Goal: Task Accomplishment & Management: Use online tool/utility

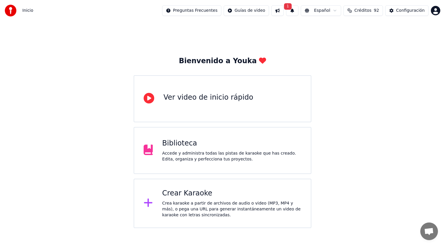
click at [192, 199] on div "Crear Karaoke Crea karaoke a partir de archivos de audio o video (MP3, MP4 y má…" at bounding box center [231, 203] width 139 height 29
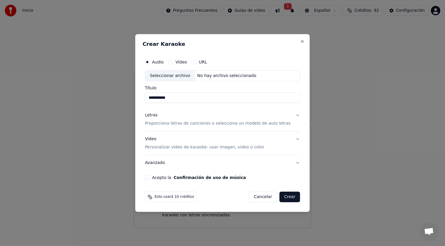
click at [293, 116] on button "Letras Proporciona letras de canciones o selecciona un modelo de auto letras" at bounding box center [222, 120] width 155 height 24
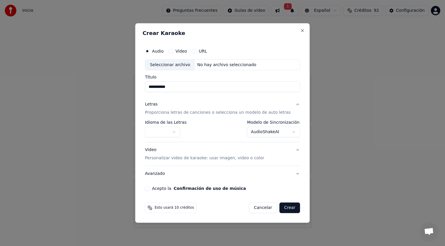
click at [294, 114] on button "Letras Proporciona letras de canciones o selecciona un modelo de auto letras" at bounding box center [222, 109] width 155 height 24
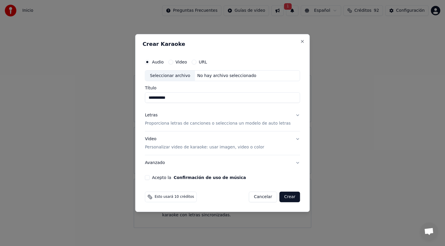
click at [294, 114] on button "Letras Proporciona letras de canciones o selecciona un modelo de auto letras" at bounding box center [222, 120] width 155 height 24
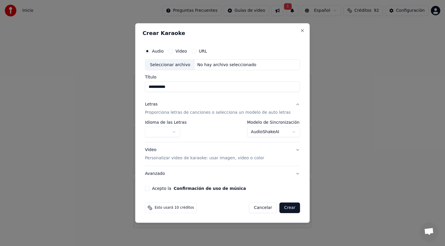
click at [275, 133] on body "**********" at bounding box center [222, 114] width 445 height 228
click at [301, 122] on body "**********" at bounding box center [222, 114] width 445 height 228
click at [286, 210] on button "Crear" at bounding box center [289, 208] width 21 height 11
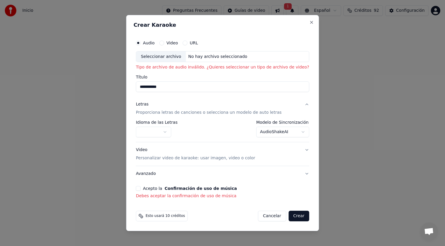
click at [169, 57] on div "Seleccionar archivo" at bounding box center [161, 56] width 50 height 11
type input "**********"
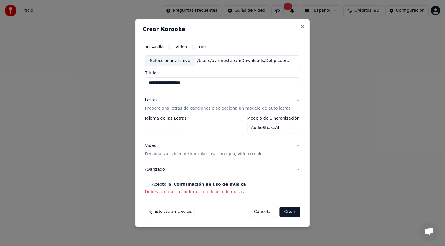
click at [149, 185] on button "Acepto la Confirmación de uso de música" at bounding box center [147, 184] width 5 height 5
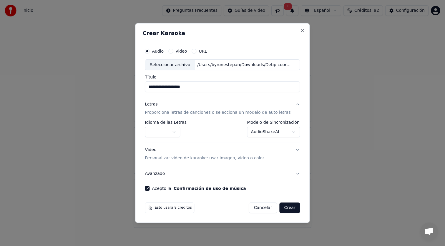
click at [293, 152] on button "Video Personalizar video de karaoke: usar imagen, video o color" at bounding box center [222, 155] width 155 height 24
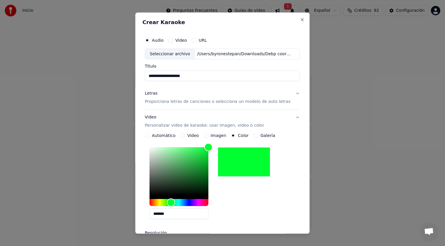
click at [293, 115] on button "Video Personalizar video de karaoke: usar imagen, video o color" at bounding box center [222, 122] width 155 height 24
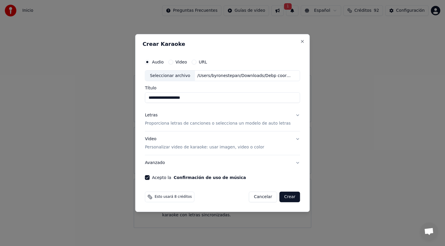
click at [286, 198] on button "Crear" at bounding box center [289, 197] width 21 height 11
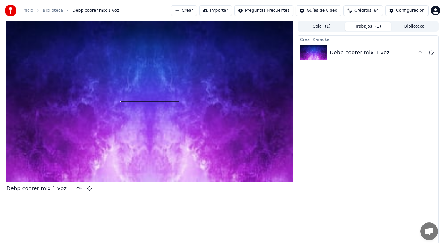
click at [333, 29] on button "Cola ( 1 )" at bounding box center [321, 26] width 46 height 9
click at [375, 27] on button "Trabajos ( 1 )" at bounding box center [368, 26] width 46 height 9
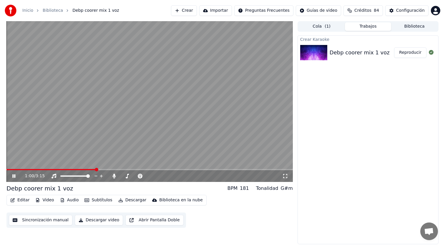
click at [13, 168] on video at bounding box center [149, 101] width 286 height 161
click at [12, 169] on video at bounding box center [149, 101] width 286 height 161
click at [10, 169] on span at bounding box center [8, 169] width 4 height 1
click at [44, 169] on video at bounding box center [149, 101] width 286 height 161
click at [41, 170] on span at bounding box center [26, 169] width 41 height 1
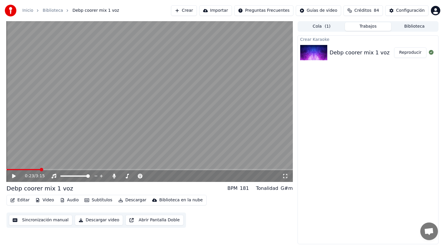
click at [36, 170] on span at bounding box center [23, 169] width 34 height 1
click at [14, 176] on icon at bounding box center [14, 176] width 4 height 4
click at [162, 168] on video at bounding box center [149, 101] width 286 height 161
click at [163, 168] on video at bounding box center [149, 101] width 286 height 161
click at [167, 170] on span at bounding box center [149, 169] width 286 height 1
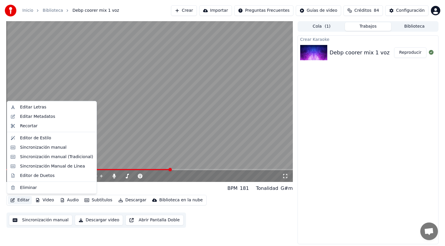
click at [24, 201] on button "Editar" at bounding box center [20, 200] width 24 height 8
click at [38, 139] on div "Editor de Estilo" at bounding box center [35, 138] width 31 height 6
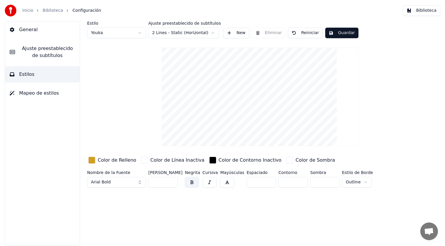
click at [209, 162] on div "button" at bounding box center [212, 160] width 7 height 7
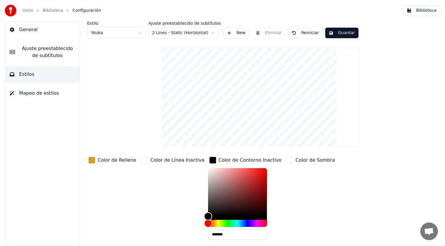
click at [143, 173] on div "Color de Línea Inactiva" at bounding box center [173, 200] width 66 height 89
click at [137, 105] on div "Estilo Youka Ajuste preestablecido de subtítulos 2 Lines - Static (Horizontal) …" at bounding box center [260, 145] width 346 height 248
click at [46, 95] on span "Mapeo de estilos" at bounding box center [39, 93] width 40 height 7
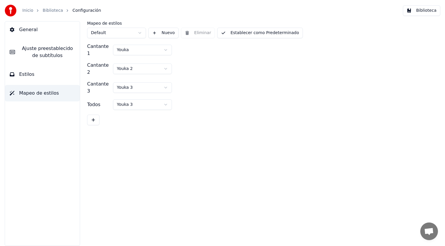
click at [52, 80] on button "Estilos" at bounding box center [42, 74] width 75 height 16
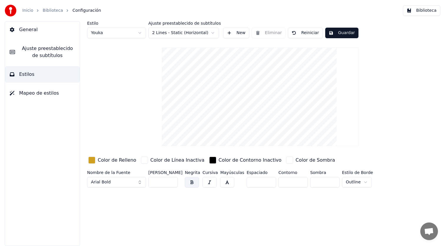
click at [50, 43] on button "Ajuste preestablecido de subtítulos" at bounding box center [42, 52] width 75 height 24
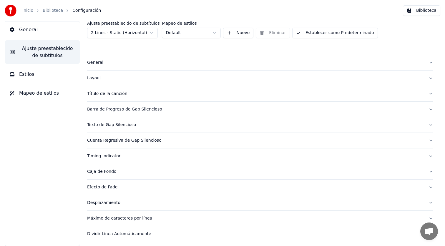
click at [101, 62] on div "General" at bounding box center [255, 63] width 337 height 6
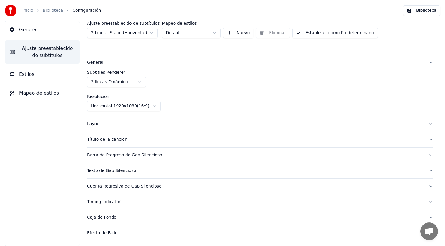
click at [118, 127] on div "Layout" at bounding box center [255, 124] width 337 height 6
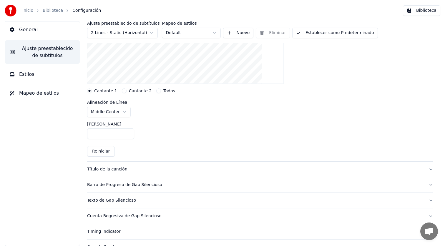
scroll to position [117, 0]
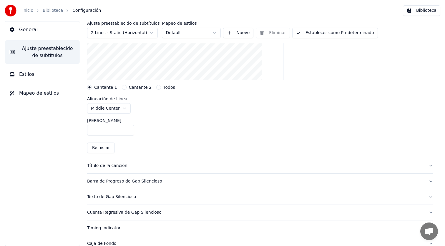
click at [105, 182] on div "Barra de Progreso de Gap Silencioso" at bounding box center [255, 182] width 337 height 6
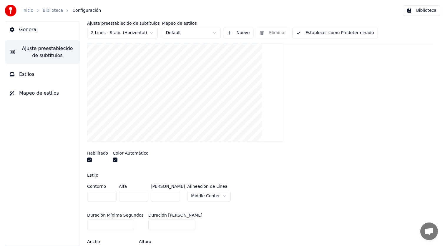
scroll to position [87, 0]
drag, startPoint x: 95, startPoint y: 197, endPoint x: 87, endPoint y: 197, distance: 7.4
click at [87, 197] on input "*" at bounding box center [101, 195] width 29 height 11
type input "*"
click at [256, 176] on div "Estilo" at bounding box center [260, 175] width 346 height 4
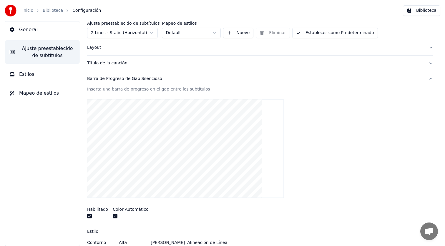
scroll to position [30, 0]
click at [319, 34] on button "Establecer como Predeterminado" at bounding box center [335, 33] width 86 height 11
click at [304, 31] on button "Hecho" at bounding box center [307, 33] width 30 height 11
click at [55, 11] on link "Biblioteca" at bounding box center [53, 11] width 20 height 6
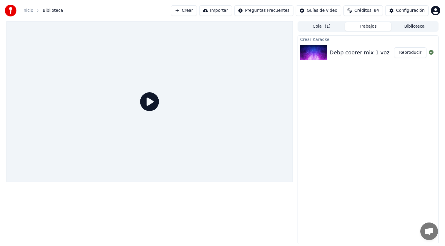
click at [151, 105] on icon at bounding box center [149, 101] width 19 height 19
click at [149, 102] on icon at bounding box center [149, 101] width 19 height 19
click at [330, 29] on span "( 1 )" at bounding box center [328, 27] width 6 height 6
click at [356, 29] on button "Trabajos" at bounding box center [368, 26] width 46 height 9
click at [143, 103] on icon at bounding box center [149, 101] width 19 height 19
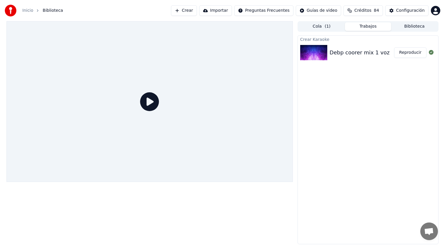
click at [143, 103] on icon at bounding box center [149, 101] width 19 height 19
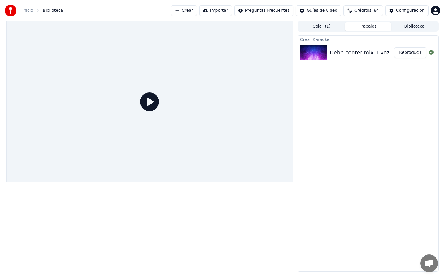
click at [159, 111] on icon at bounding box center [149, 101] width 19 height 19
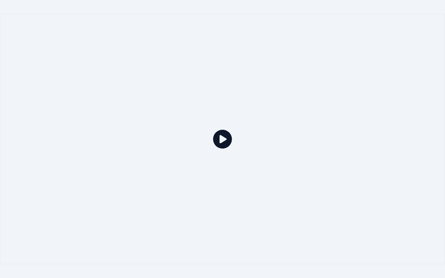
click at [225, 145] on icon at bounding box center [222, 139] width 19 height 19
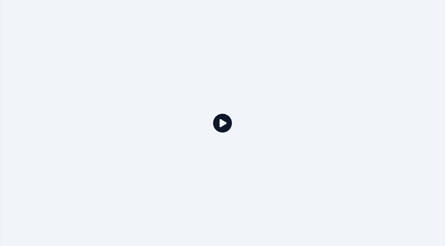
click at [410, 50] on button "Reproducir" at bounding box center [410, 52] width 32 height 11
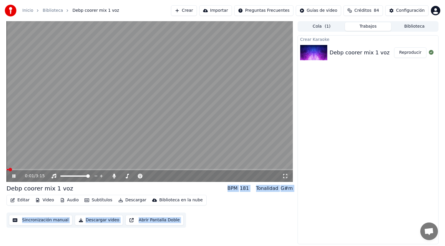
click at [32, 168] on video at bounding box center [149, 101] width 286 height 161
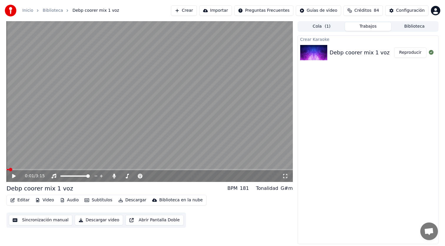
click at [27, 171] on div "0:01 / 3:15" at bounding box center [149, 176] width 286 height 12
click at [27, 170] on div "0:01 / 3:15" at bounding box center [149, 176] width 286 height 12
click at [24, 170] on span at bounding box center [149, 169] width 286 height 1
click at [13, 176] on icon at bounding box center [14, 176] width 4 height 4
click at [35, 169] on span at bounding box center [149, 169] width 286 height 1
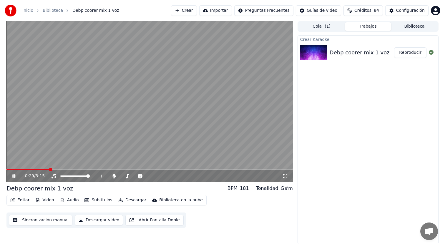
click at [21, 202] on button "Editar" at bounding box center [20, 200] width 24 height 8
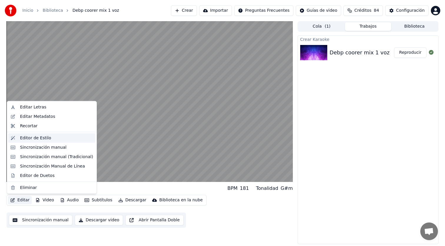
click at [45, 140] on div "Editor de Estilo" at bounding box center [35, 138] width 31 height 6
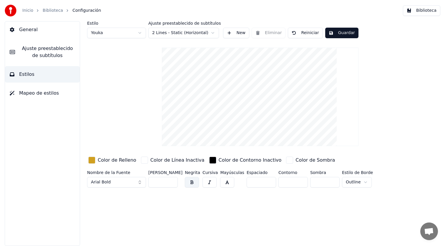
click at [67, 48] on span "Ajuste preestablecido de subtítulos" at bounding box center [47, 52] width 55 height 14
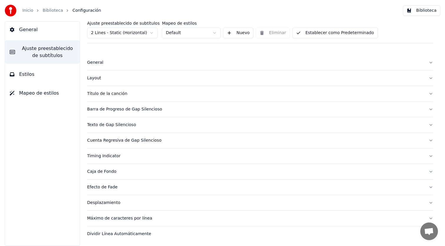
click at [107, 111] on div "Barra de Progreso de Gap Silencioso" at bounding box center [255, 110] width 337 height 6
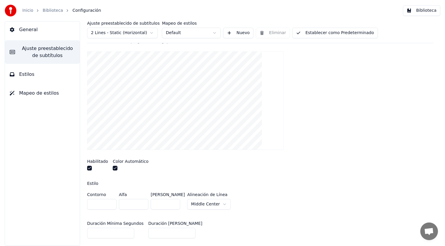
scroll to position [83, 0]
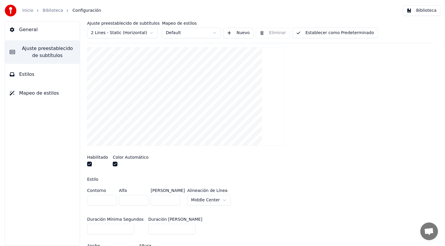
drag, startPoint x: 95, startPoint y: 199, endPoint x: 89, endPoint y: 199, distance: 5.6
click at [89, 199] on input "*" at bounding box center [101, 200] width 29 height 11
type input "*"
click at [280, 200] on div "Contorno * Alfa * Margen Inferior * Alineación de Línea [GEOGRAPHIC_DATA]" at bounding box center [260, 198] width 346 height 19
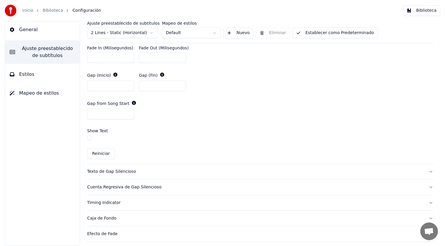
scroll to position [310, 0]
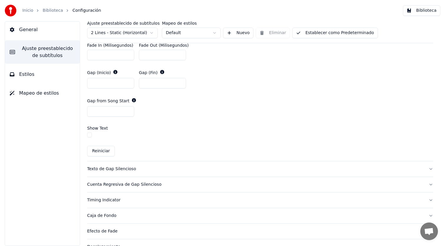
click at [129, 168] on div "Texto de Gap Silencioso" at bounding box center [255, 169] width 337 height 6
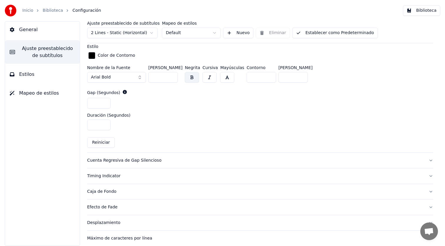
scroll to position [261, 0]
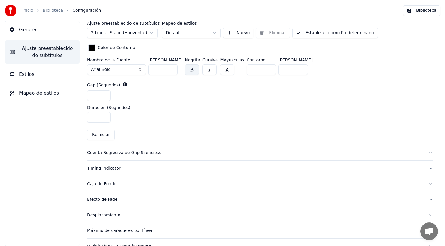
click at [126, 152] on div "Cuenta Regresiva de Gap Silencioso" at bounding box center [255, 153] width 337 height 6
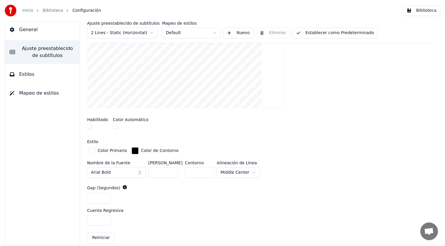
scroll to position [118, 0]
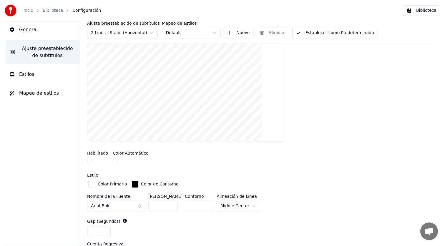
click at [90, 159] on button "button" at bounding box center [89, 160] width 5 height 5
click at [307, 35] on button "Establecer como Predeterminado" at bounding box center [335, 33] width 86 height 11
click at [297, 26] on div "Ajuste preestablecido de subtítulos 2 Lines - Static (Horizontal) Mapeo de esti…" at bounding box center [260, 32] width 346 height 22
click at [297, 31] on button "Hecho" at bounding box center [307, 33] width 30 height 11
click at [57, 8] on link "Biblioteca" at bounding box center [53, 11] width 20 height 6
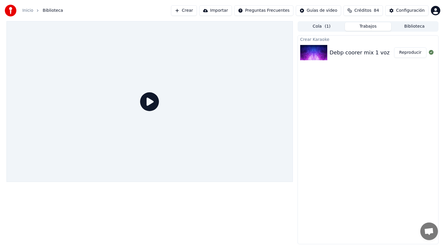
click at [415, 57] on button "Reproducir" at bounding box center [410, 52] width 32 height 11
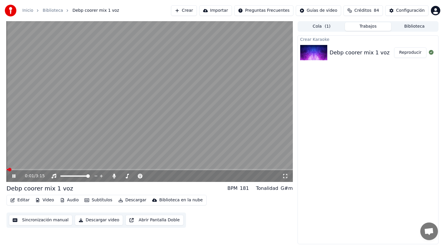
click at [24, 167] on video at bounding box center [149, 101] width 286 height 161
click at [24, 168] on video at bounding box center [149, 101] width 286 height 161
click at [24, 169] on video at bounding box center [149, 101] width 286 height 161
click at [25, 169] on video at bounding box center [149, 101] width 286 height 161
click at [32, 169] on span at bounding box center [149, 169] width 286 height 1
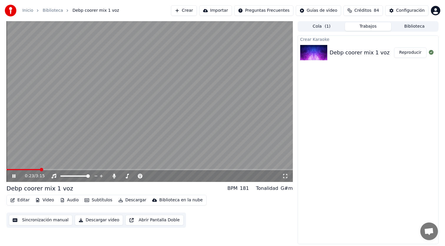
click at [40, 169] on span at bounding box center [23, 169] width 34 height 1
click at [36, 169] on span at bounding box center [24, 169] width 37 height 1
click at [12, 176] on icon at bounding box center [13, 176] width 3 height 4
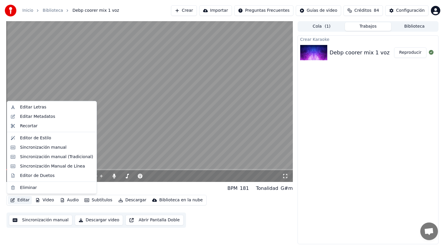
click at [23, 201] on button "Editar" at bounding box center [20, 200] width 24 height 8
click at [29, 137] on div "Editor de Estilo" at bounding box center [35, 138] width 31 height 6
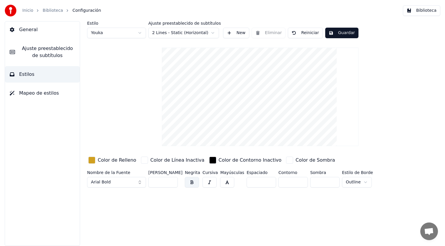
click at [38, 51] on span "Ajuste preestablecido de subtítulos" at bounding box center [47, 52] width 55 height 14
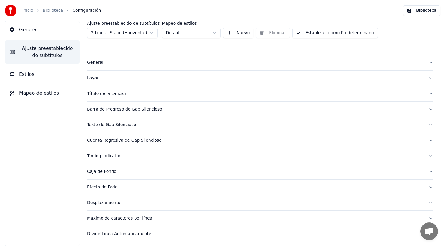
scroll to position [0, 0]
click at [103, 140] on div "Cuenta Regresiva de Gap Silencioso" at bounding box center [255, 140] width 337 height 6
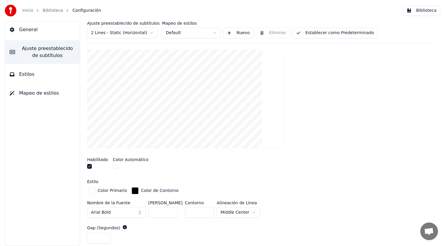
scroll to position [114, 0]
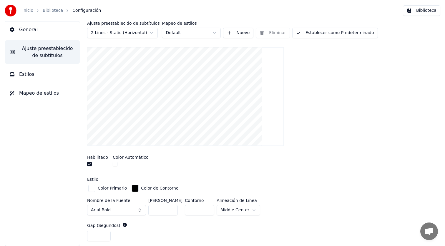
click at [90, 164] on button "button" at bounding box center [89, 164] width 5 height 5
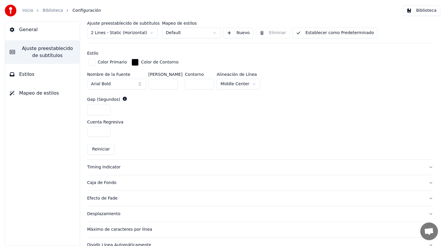
scroll to position [241, 0]
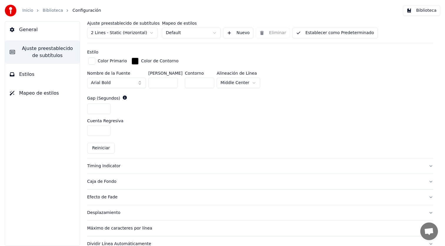
click at [102, 168] on div "Timing Indicator" at bounding box center [255, 166] width 337 height 6
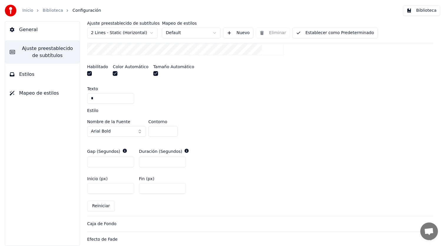
scroll to position [222, 0]
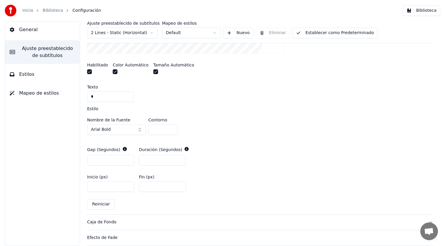
click at [324, 36] on button "Establecer como Predeterminado" at bounding box center [335, 33] width 86 height 11
click at [56, 12] on link "Biblioteca" at bounding box center [53, 11] width 20 height 6
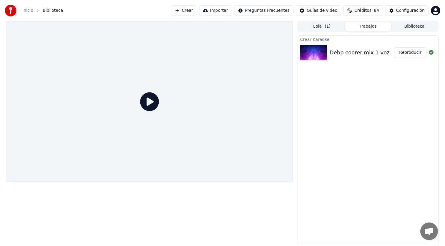
click at [418, 51] on button "Reproducir" at bounding box center [410, 52] width 32 height 11
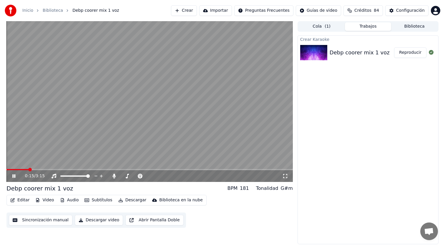
click at [29, 170] on span at bounding box center [149, 169] width 286 height 1
click at [39, 169] on span at bounding box center [149, 169] width 286 height 1
click at [39, 169] on video at bounding box center [149, 101] width 286 height 161
click at [37, 170] on span at bounding box center [21, 169] width 31 height 1
click at [44, 158] on video at bounding box center [149, 101] width 286 height 161
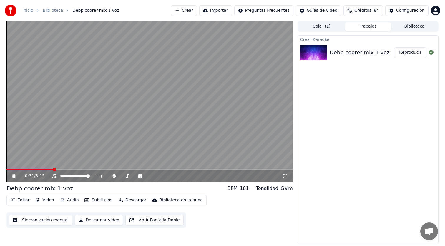
click at [25, 201] on button "Editar" at bounding box center [20, 200] width 24 height 8
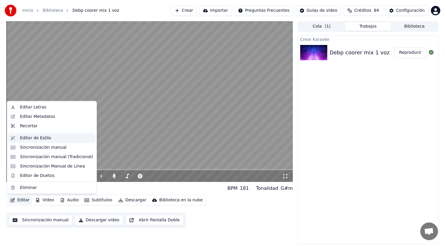
click at [38, 139] on div "Editor de Estilo" at bounding box center [35, 138] width 31 height 6
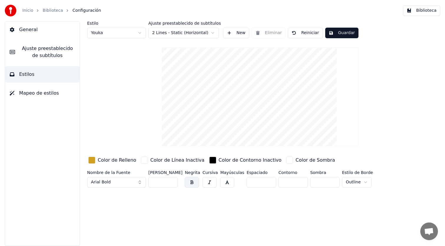
click at [59, 58] on span "Ajuste preestablecido de subtítulos" at bounding box center [47, 52] width 55 height 14
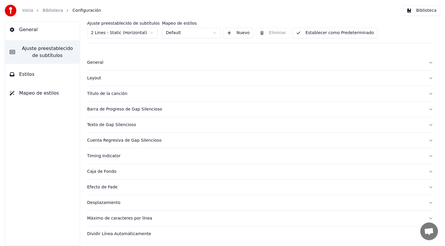
scroll to position [0, 0]
click at [98, 158] on div "Timing Indicator" at bounding box center [255, 156] width 337 height 6
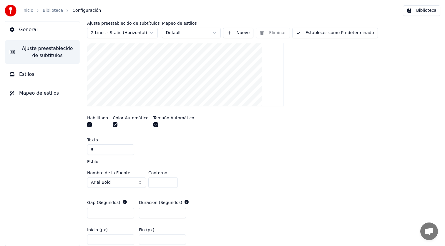
scroll to position [170, 0]
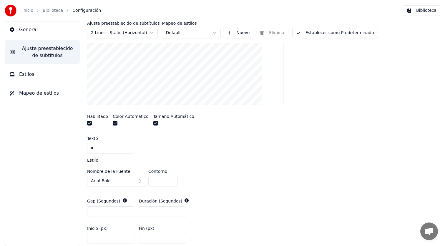
click at [89, 123] on button "button" at bounding box center [89, 123] width 5 height 5
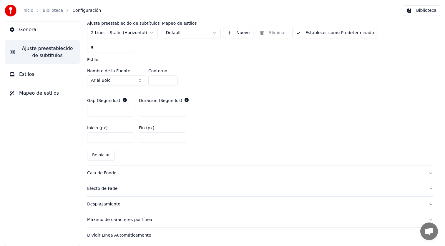
scroll to position [272, 0]
click at [103, 171] on div "Caja de Fondo" at bounding box center [255, 172] width 337 height 6
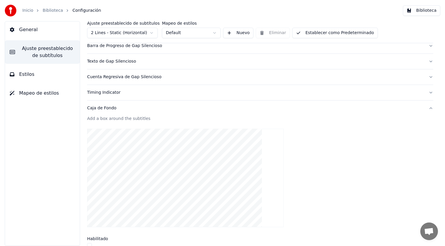
scroll to position [60, 0]
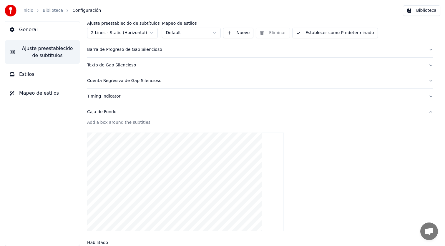
click at [110, 97] on div "Timing Indicator" at bounding box center [255, 97] width 337 height 6
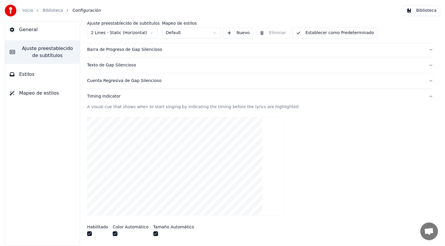
click at [115, 233] on button "button" at bounding box center [115, 234] width 5 height 5
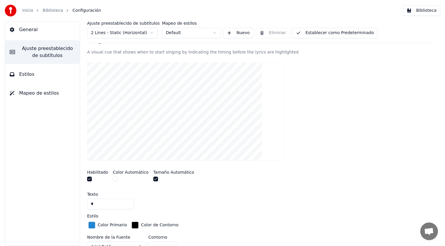
scroll to position [116, 0]
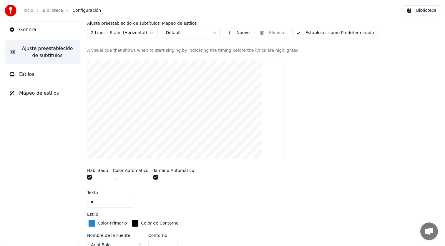
click at [114, 176] on button "button" at bounding box center [115, 177] width 5 height 5
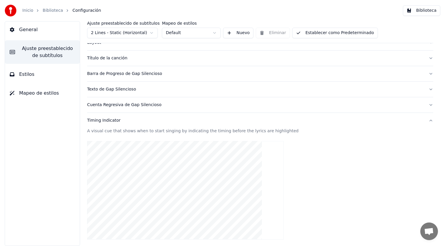
scroll to position [0, 0]
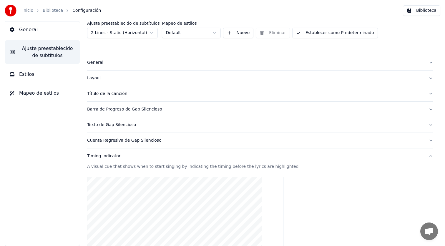
click at [106, 157] on div "Timing Indicator" at bounding box center [255, 156] width 337 height 6
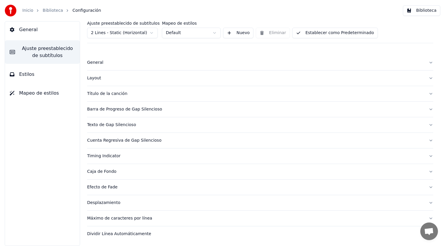
click at [119, 142] on div "Cuenta Regresiva de Gap Silencioso" at bounding box center [255, 141] width 337 height 6
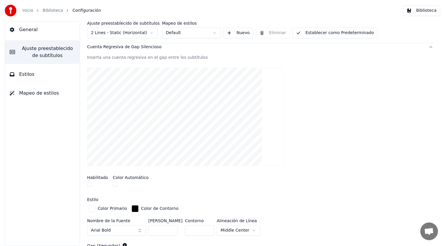
scroll to position [97, 0]
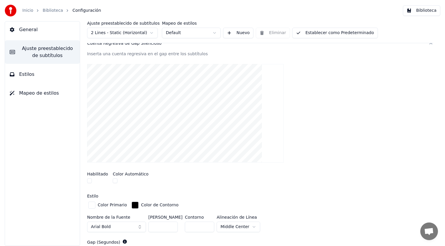
click at [89, 180] on button "button" at bounding box center [89, 181] width 5 height 5
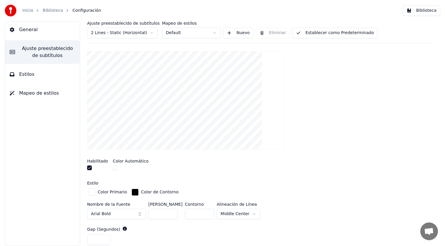
scroll to position [119, 0]
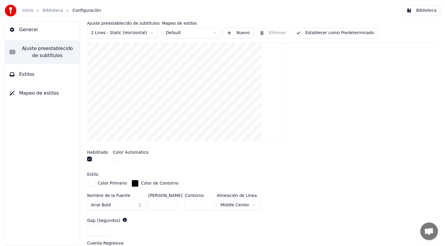
drag, startPoint x: 194, startPoint y: 204, endPoint x: 188, endPoint y: 203, distance: 5.7
click at [188, 203] on input "*" at bounding box center [199, 205] width 29 height 11
type input "*"
click at [198, 222] on div "Gap (Segundos)" at bounding box center [260, 221] width 346 height 6
click at [46, 74] on button "Estilos" at bounding box center [42, 74] width 75 height 16
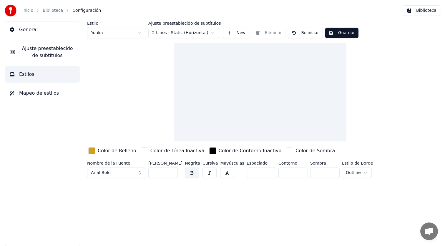
scroll to position [0, 0]
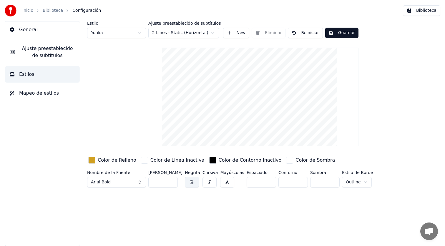
click at [50, 58] on span "Ajuste preestablecido de subtítulos" at bounding box center [47, 52] width 55 height 14
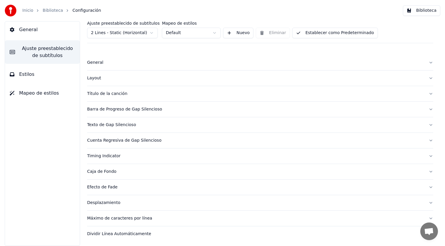
click at [42, 74] on button "Estilos" at bounding box center [42, 74] width 75 height 16
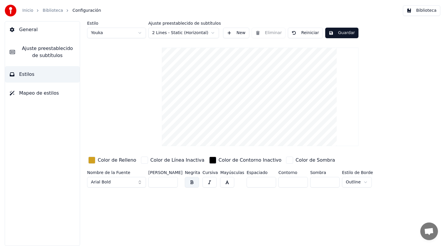
click at [65, 57] on span "Ajuste preestablecido de subtítulos" at bounding box center [47, 52] width 55 height 14
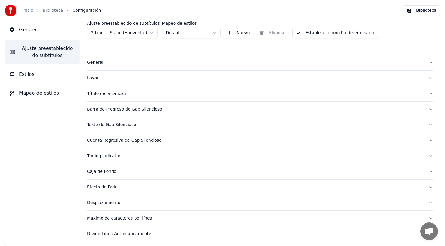
click at [114, 124] on div "Texto de Gap Silencioso" at bounding box center [255, 125] width 337 height 6
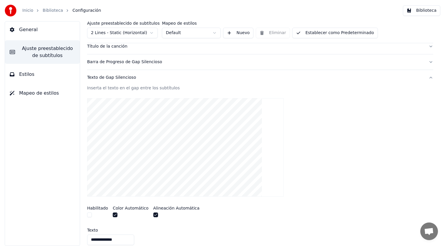
scroll to position [48, 0]
click at [90, 213] on button "button" at bounding box center [89, 214] width 5 height 5
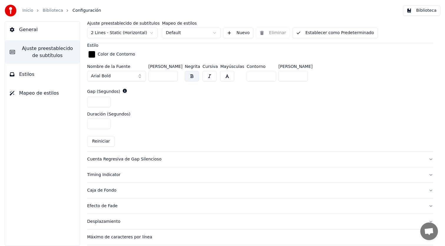
scroll to position [272, 0]
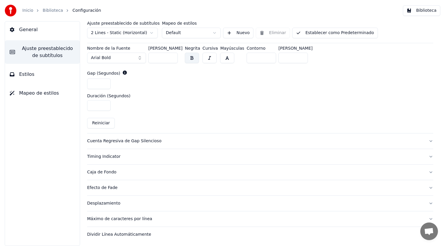
click at [102, 140] on div "Cuenta Regresiva de Gap Silencioso" at bounding box center [255, 141] width 337 height 6
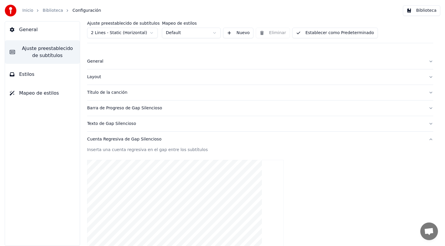
scroll to position [0, 0]
click at [105, 111] on div "Barra de Progreso de Gap Silencioso" at bounding box center [255, 110] width 337 height 6
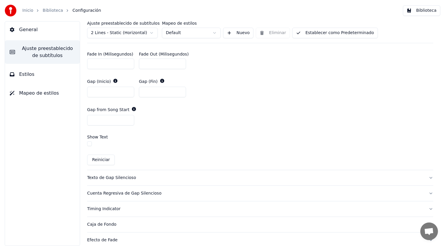
scroll to position [353, 0]
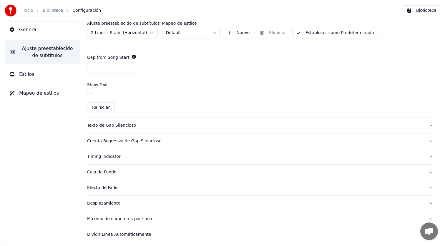
click at [97, 138] on div "Cuenta Regresiva de Gap Silencioso" at bounding box center [255, 141] width 337 height 6
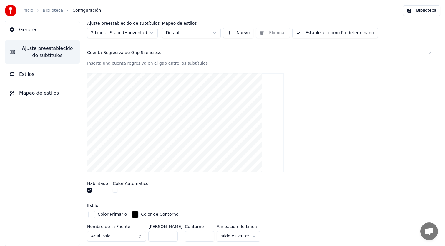
scroll to position [92, 0]
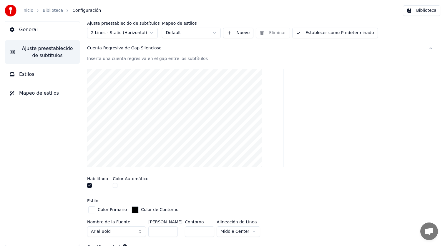
click at [171, 232] on input "**" at bounding box center [162, 232] width 29 height 11
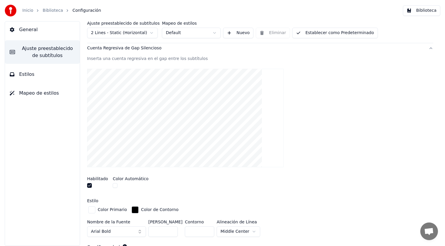
click at [171, 232] on input "**" at bounding box center [162, 232] width 29 height 11
click at [171, 231] on input "**" at bounding box center [162, 232] width 29 height 11
type input "**"
click at [171, 231] on input "**" at bounding box center [162, 232] width 29 height 11
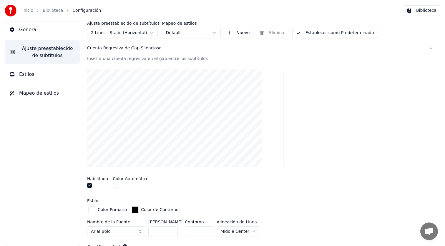
click at [331, 37] on button "Establecer como Predeterminado" at bounding box center [335, 33] width 86 height 11
click at [315, 32] on button "Hecho" at bounding box center [307, 33] width 30 height 11
click at [58, 11] on link "Biblioteca" at bounding box center [53, 11] width 20 height 6
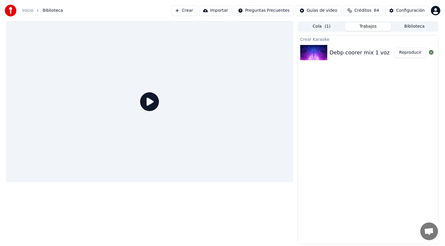
click at [418, 53] on button "Reproducir" at bounding box center [410, 52] width 32 height 11
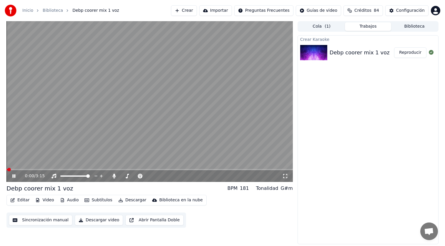
click at [38, 169] on span at bounding box center [149, 169] width 286 height 1
click at [36, 169] on video at bounding box center [149, 101] width 286 height 161
click at [33, 170] on span at bounding box center [19, 169] width 26 height 1
click at [78, 144] on video at bounding box center [149, 101] width 286 height 161
click at [24, 200] on button "Editar" at bounding box center [20, 200] width 24 height 8
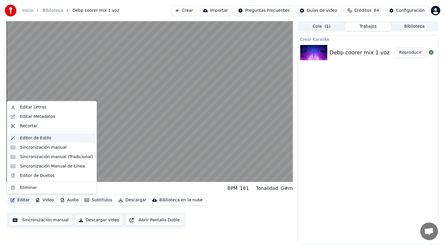
click at [40, 140] on div "Editor de Estilo" at bounding box center [35, 138] width 31 height 6
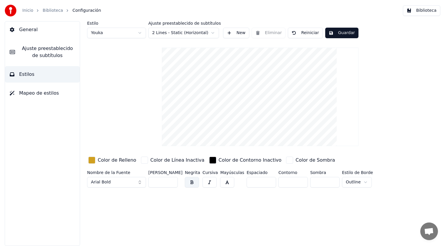
click at [55, 92] on span "Mapeo de estilos" at bounding box center [39, 93] width 40 height 7
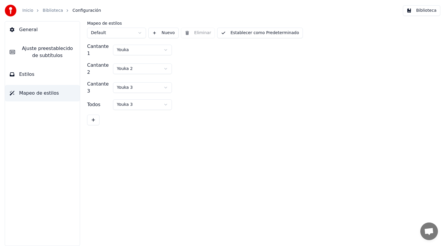
click at [67, 55] on span "Ajuste preestablecido de subtítulos" at bounding box center [47, 52] width 55 height 14
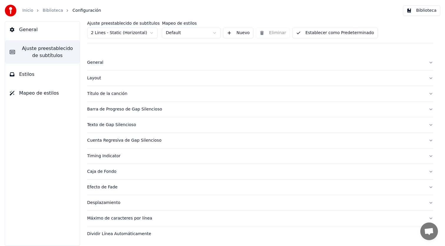
click at [102, 157] on div "Timing Indicator" at bounding box center [255, 156] width 337 height 6
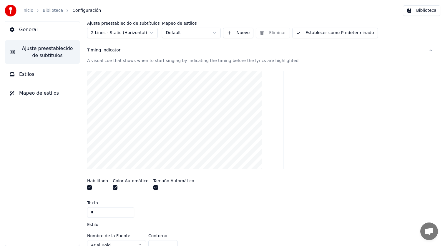
scroll to position [99, 0]
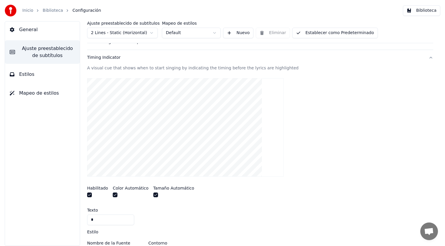
click at [153, 196] on button "button" at bounding box center [155, 195] width 5 height 5
click at [113, 194] on button "button" at bounding box center [115, 195] width 5 height 5
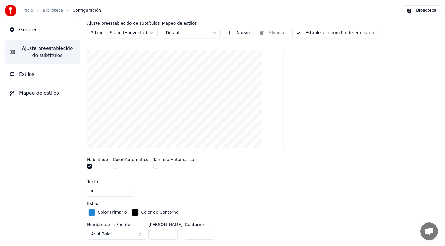
scroll to position [123, 0]
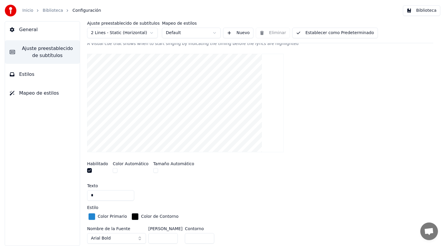
click at [90, 170] on button "button" at bounding box center [89, 170] width 5 height 5
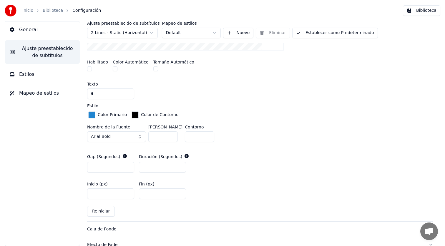
scroll to position [282, 0]
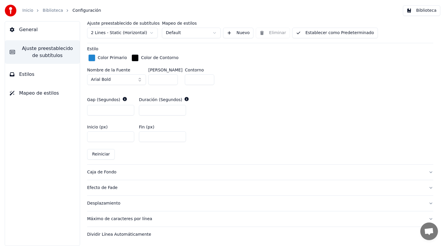
click at [91, 204] on div "Desplazamiento" at bounding box center [255, 204] width 337 height 6
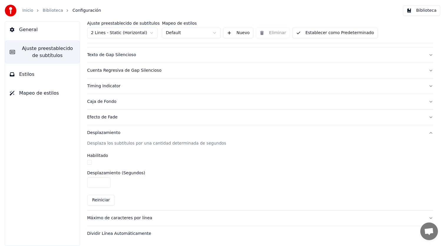
scroll to position [70, 0]
click at [339, 37] on button "Establecer como Predeterminado" at bounding box center [335, 33] width 86 height 11
click at [56, 12] on link "Biblioteca" at bounding box center [53, 11] width 20 height 6
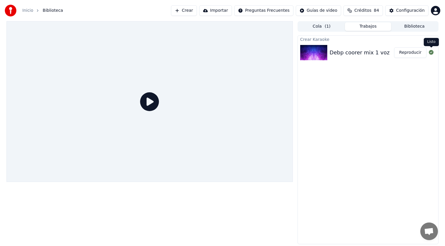
click at [417, 50] on button "Reproducir" at bounding box center [410, 52] width 32 height 11
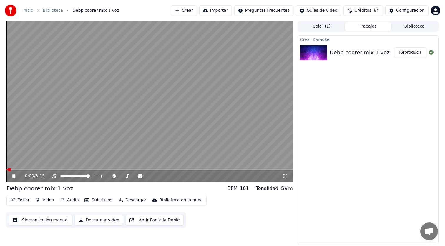
click at [27, 168] on video at bounding box center [149, 101] width 286 height 161
click at [27, 169] on span at bounding box center [149, 169] width 286 height 1
click at [49, 164] on video at bounding box center [149, 101] width 286 height 161
click at [60, 170] on span at bounding box center [149, 169] width 286 height 1
click at [90, 169] on span at bounding box center [149, 169] width 286 height 1
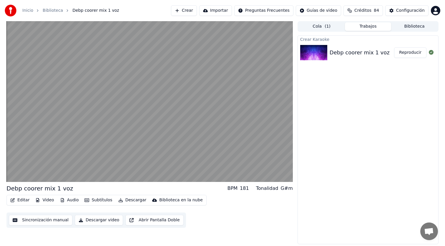
click at [44, 222] on button "Sincronización manual" at bounding box center [41, 220] width 64 height 11
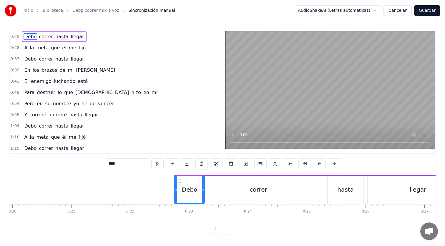
scroll to position [0, 1309]
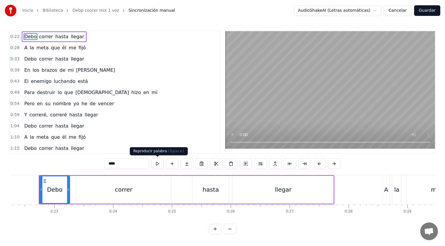
click at [155, 165] on button at bounding box center [157, 164] width 12 height 11
click at [156, 165] on button at bounding box center [157, 164] width 12 height 11
click at [52, 37] on div "Debo correr hasta llegar" at bounding box center [54, 36] width 64 height 11
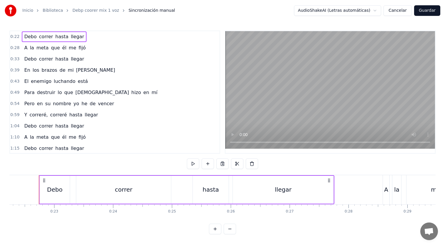
click at [55, 37] on span "hasta" at bounding box center [62, 36] width 14 height 7
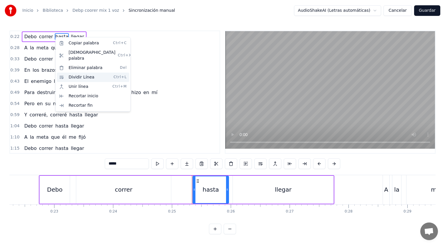
click at [64, 73] on div "Dividir Línea Ctrl+L" at bounding box center [93, 77] width 72 height 9
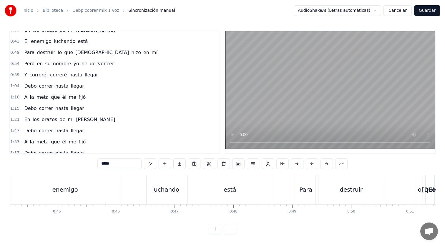
scroll to position [40, 0]
click at [55, 11] on link "Biblioteca" at bounding box center [53, 11] width 20 height 6
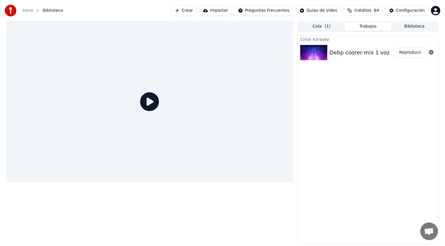
click at [404, 55] on button "Reproducir" at bounding box center [410, 52] width 32 height 11
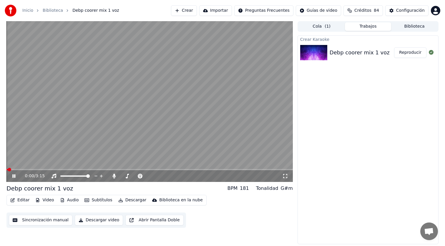
click at [26, 200] on button "Editar" at bounding box center [20, 200] width 24 height 8
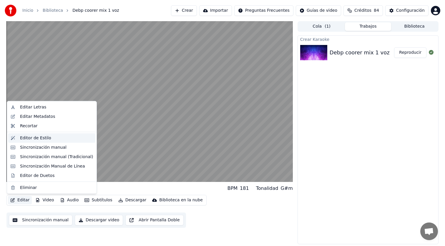
click at [37, 138] on div "Editor de Estilo" at bounding box center [35, 138] width 31 height 6
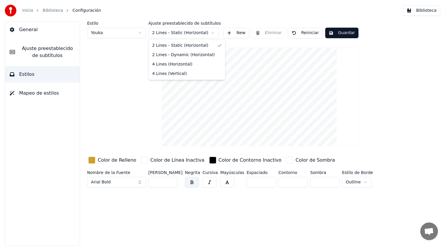
click at [168, 31] on html "Inicio Biblioteca Configuración Biblioteca General Ajuste preestablecido de sub…" at bounding box center [222, 123] width 445 height 246
click at [166, 33] on html "Inicio Biblioteca Configuración Biblioteca General Ajuste preestablecido de sub…" at bounding box center [222, 123] width 445 height 246
click at [134, 33] on html "Inicio Biblioteca Configuración Biblioteca General Ajuste preestablecido de sub…" at bounding box center [222, 123] width 445 height 246
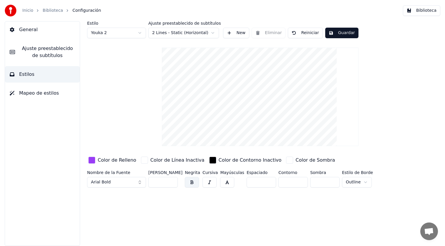
click at [340, 35] on button "Guardar" at bounding box center [341, 33] width 33 height 11
click at [124, 33] on html "Inicio Biblioteca Configuración Biblioteca General Ajuste preestablecido de sub…" at bounding box center [222, 123] width 445 height 246
type input "*"
click at [343, 30] on button "Guardar" at bounding box center [341, 33] width 33 height 11
click at [36, 52] on span "Ajuste preestablecido de subtítulos" at bounding box center [47, 52] width 55 height 14
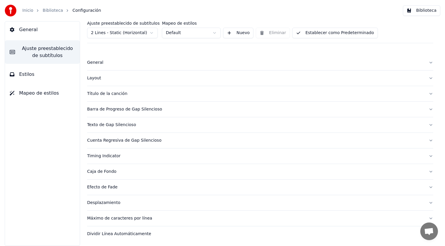
click at [128, 63] on div "General" at bounding box center [255, 63] width 337 height 6
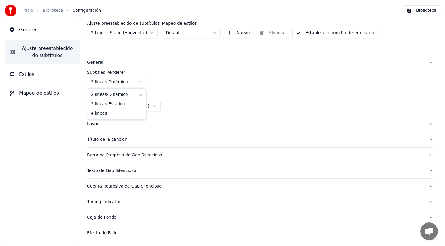
click at [139, 83] on html "Inicio Biblioteca Configuración Biblioteca General Ajuste preestablecido de sub…" at bounding box center [222, 123] width 445 height 246
click at [343, 31] on button "Establecer como Predeterminado" at bounding box center [335, 33] width 86 height 11
click at [416, 6] on button "Biblioteca" at bounding box center [421, 10] width 37 height 11
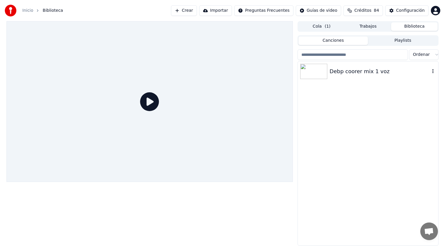
click at [378, 73] on div "Debp coorer mix 1 voz" at bounding box center [380, 71] width 100 height 8
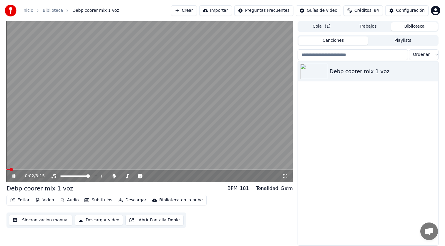
click at [37, 170] on span at bounding box center [149, 169] width 286 height 1
click at [14, 176] on icon at bounding box center [13, 176] width 3 height 4
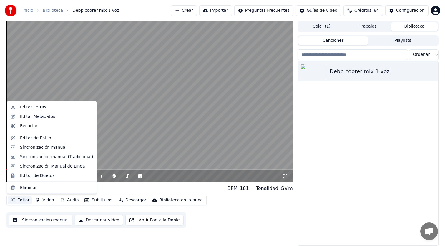
click at [21, 201] on button "Editar" at bounding box center [20, 200] width 24 height 8
click at [40, 138] on div "Editor de Estilo" at bounding box center [35, 138] width 31 height 6
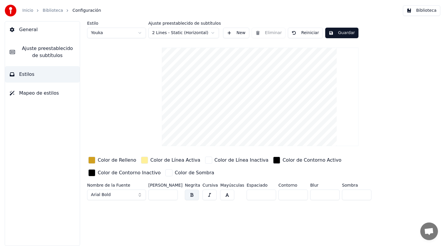
click at [137, 34] on html "Inicio Biblioteca Configuración Biblioteca General Ajuste preestablecido de sub…" at bounding box center [222, 123] width 445 height 246
click at [144, 120] on html "Inicio Biblioteca Configuración Biblioteca General Ajuste preestablecido de sub…" at bounding box center [222, 123] width 445 height 246
click at [58, 53] on span "Ajuste preestablecido de subtítulos" at bounding box center [47, 52] width 55 height 14
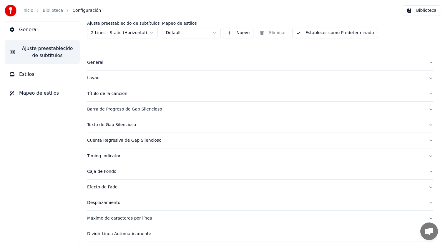
click at [95, 78] on div "Layout" at bounding box center [255, 78] width 337 height 6
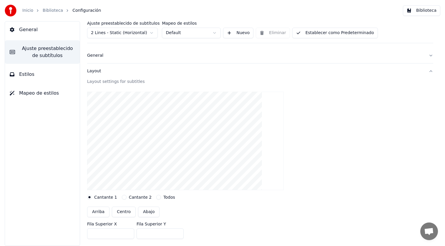
scroll to position [9, 0]
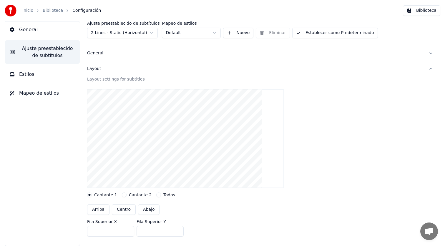
click at [127, 208] on button "Centro" at bounding box center [124, 210] width 24 height 11
type input "***"
click at [330, 29] on button "Establecer como Predeterminado" at bounding box center [335, 33] width 86 height 11
click at [307, 36] on button "Hecho" at bounding box center [307, 33] width 30 height 11
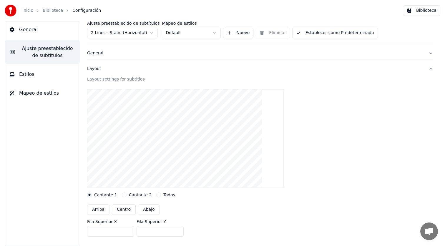
click at [61, 27] on button "General" at bounding box center [42, 29] width 75 height 16
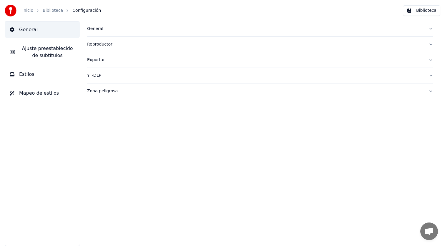
scroll to position [0, 0]
click at [414, 14] on button "Biblioteca" at bounding box center [421, 10] width 37 height 11
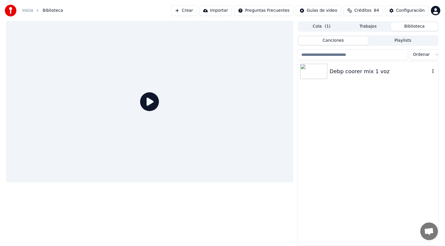
click at [360, 72] on div "Debp coorer mix 1 voz" at bounding box center [380, 71] width 100 height 8
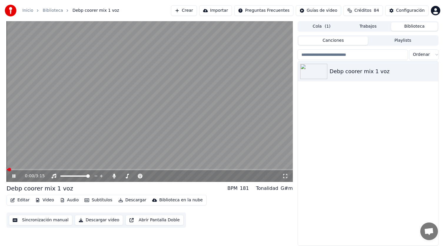
click at [36, 168] on video at bounding box center [149, 101] width 286 height 161
click at [36, 170] on span at bounding box center [149, 169] width 286 height 1
click at [33, 170] on span at bounding box center [20, 169] width 29 height 1
click at [13, 176] on icon at bounding box center [14, 176] width 4 height 4
click at [45, 169] on span at bounding box center [26, 169] width 40 height 1
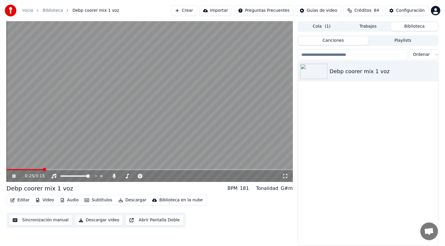
click at [43, 169] on span at bounding box center [24, 169] width 37 height 1
click at [41, 169] on span at bounding box center [23, 169] width 35 height 1
click at [31, 168] on video at bounding box center [149, 101] width 286 height 161
click at [28, 169] on span at bounding box center [17, 169] width 22 height 1
click at [46, 141] on video at bounding box center [149, 101] width 286 height 161
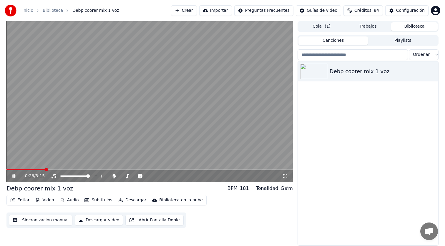
click at [37, 169] on span at bounding box center [25, 169] width 38 height 1
click at [28, 169] on span at bounding box center [17, 169] width 22 height 1
click at [38, 170] on span at bounding box center [149, 169] width 286 height 1
click at [34, 170] on span at bounding box center [25, 169] width 38 height 1
click at [139, 170] on span at bounding box center [149, 169] width 286 height 1
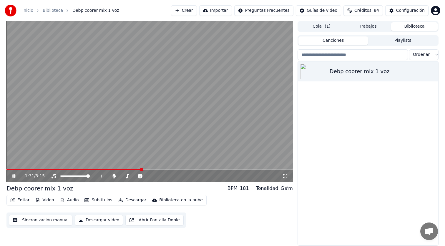
click at [134, 169] on video at bounding box center [149, 101] width 286 height 161
click at [127, 169] on video at bounding box center [149, 101] width 286 height 161
click at [159, 169] on span at bounding box center [149, 169] width 286 height 1
click at [48, 220] on button "Sincronización manual" at bounding box center [41, 220] width 64 height 11
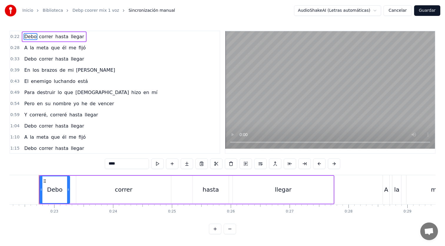
click at [427, 14] on button "Guardar" at bounding box center [427, 10] width 26 height 11
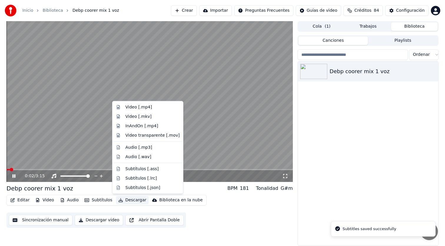
click at [130, 200] on button "Descargar" at bounding box center [132, 200] width 33 height 8
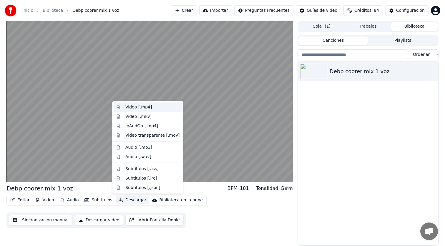
click at [137, 109] on div "Video [.mp4]" at bounding box center [138, 107] width 26 height 6
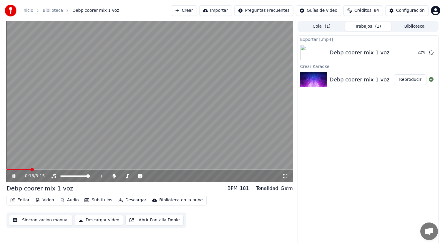
click at [12, 177] on icon at bounding box center [13, 176] width 3 height 4
click at [408, 53] on button "Mostrar" at bounding box center [413, 52] width 26 height 11
